Goal: Transaction & Acquisition: Subscribe to service/newsletter

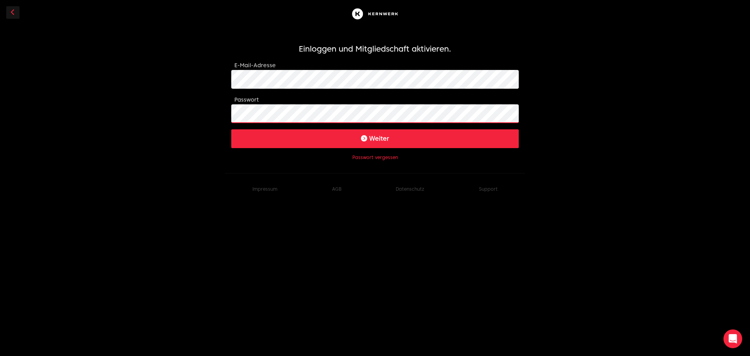
click button "Weiter" at bounding box center [375, 138] width 288 height 19
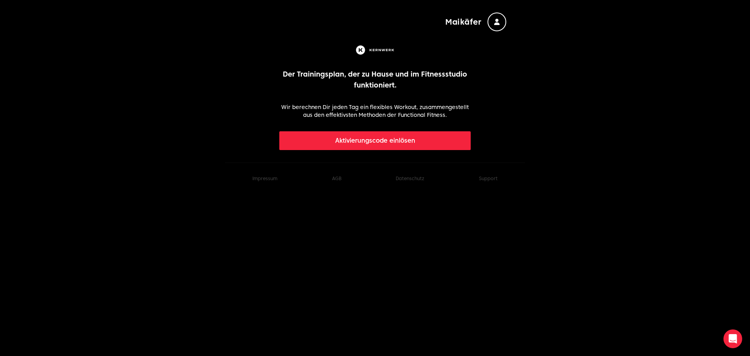
click at [390, 138] on button "Aktivierungscode einlösen" at bounding box center [375, 140] width 192 height 19
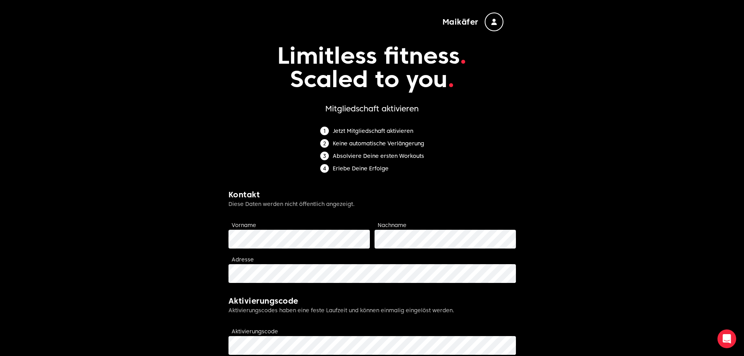
click at [479, 21] on button "Maikäfer" at bounding box center [473, 22] width 61 height 19
click at [236, 129] on div "Jetzt Mitgliedschaft aktivieren Keine automatische Verlängerung Absolviere Dein…" at bounding box center [373, 152] width 288 height 50
